Goal: Task Accomplishment & Management: Use online tool/utility

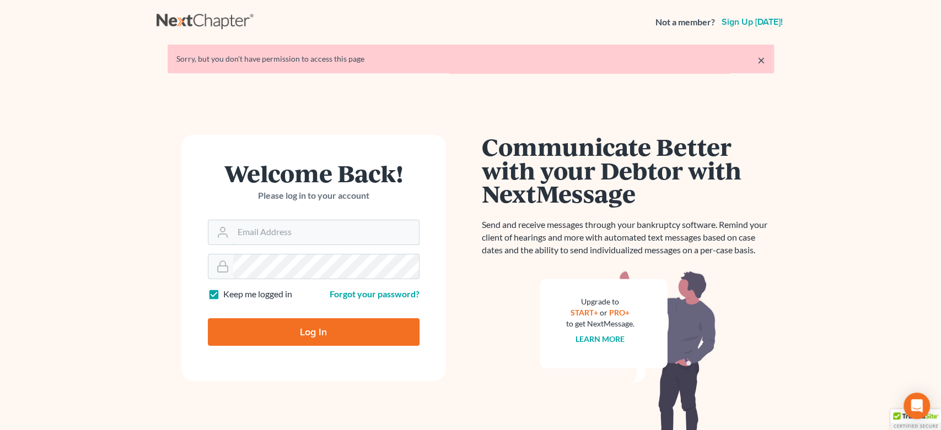
type input "[EMAIL_ADDRESS][DOMAIN_NAME]"
click at [300, 347] on form "Welcome Back! Please log in to your account Email Address [EMAIL_ADDRESS][DOMAI…" at bounding box center [313, 258] width 265 height 246
click at [306, 331] on input "Log In" at bounding box center [314, 333] width 212 height 28
type input "Thinking..."
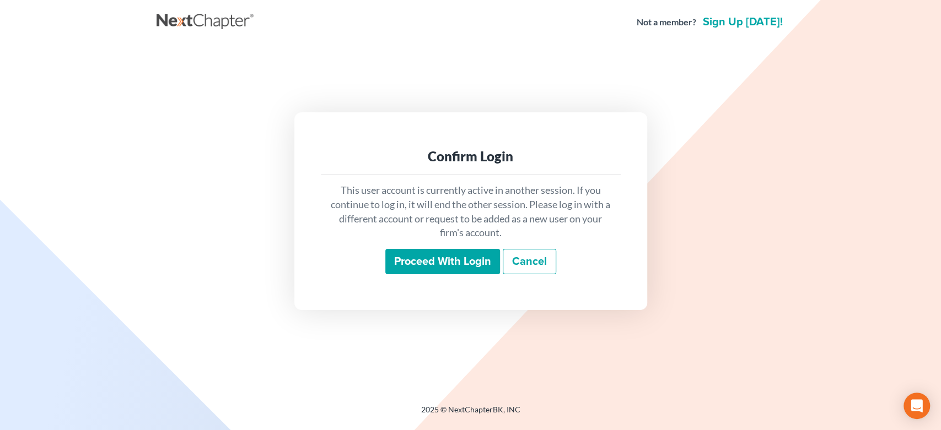
click at [429, 254] on input "Proceed with login" at bounding box center [442, 261] width 115 height 25
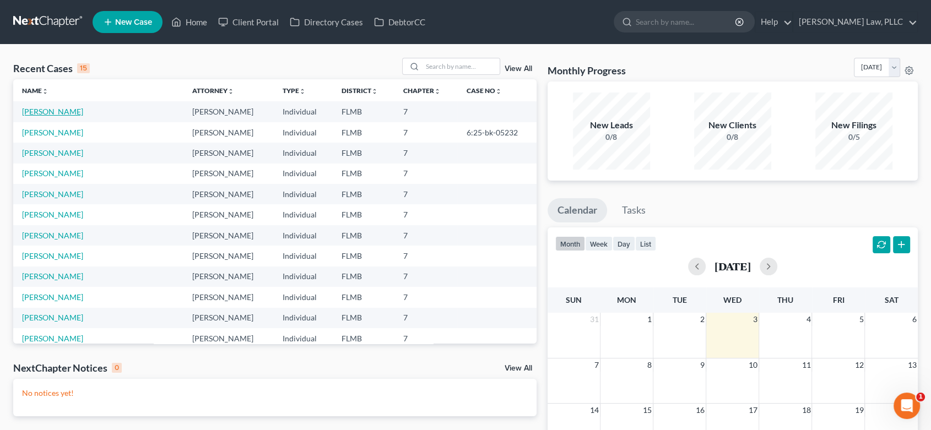
click at [60, 114] on link "Weigner, Tara" at bounding box center [52, 111] width 61 height 9
click at [518, 374] on div "NextChapter Notices 0 View All" at bounding box center [275, 370] width 524 height 18
click at [517, 369] on link "View All" at bounding box center [519, 369] width 28 height 8
